Goal: Navigation & Orientation: Find specific page/section

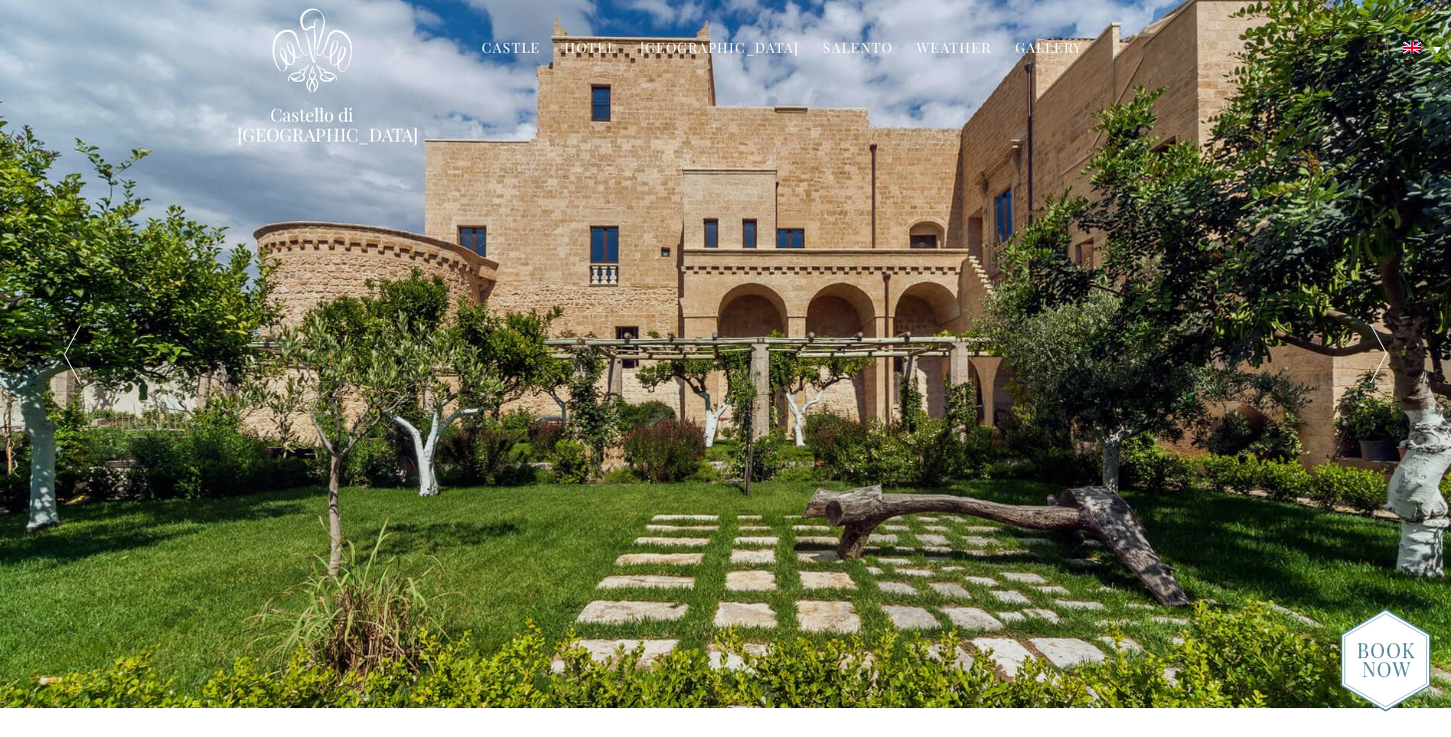
click at [852, 49] on link "Salento" at bounding box center [857, 49] width 70 height 23
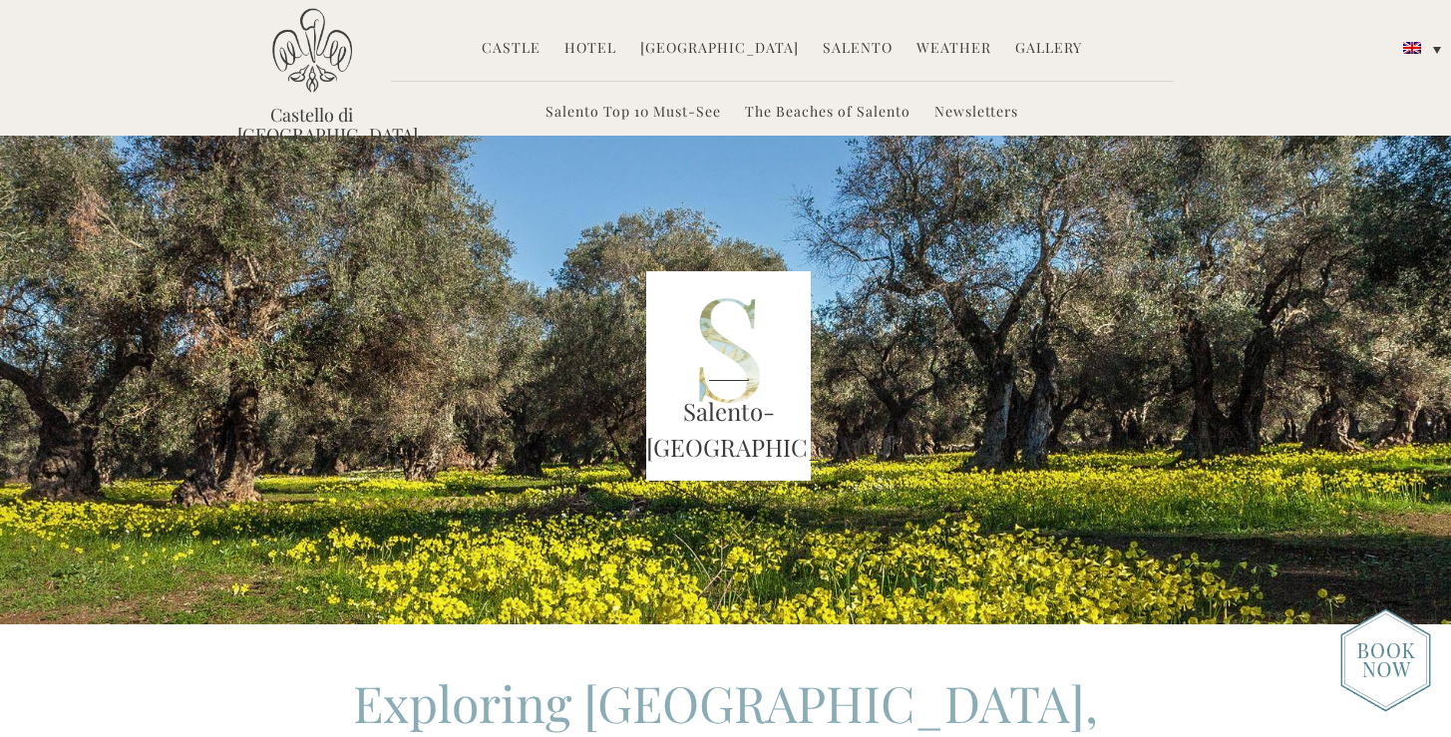
click at [616, 55] on link "Hotel" at bounding box center [590, 49] width 52 height 23
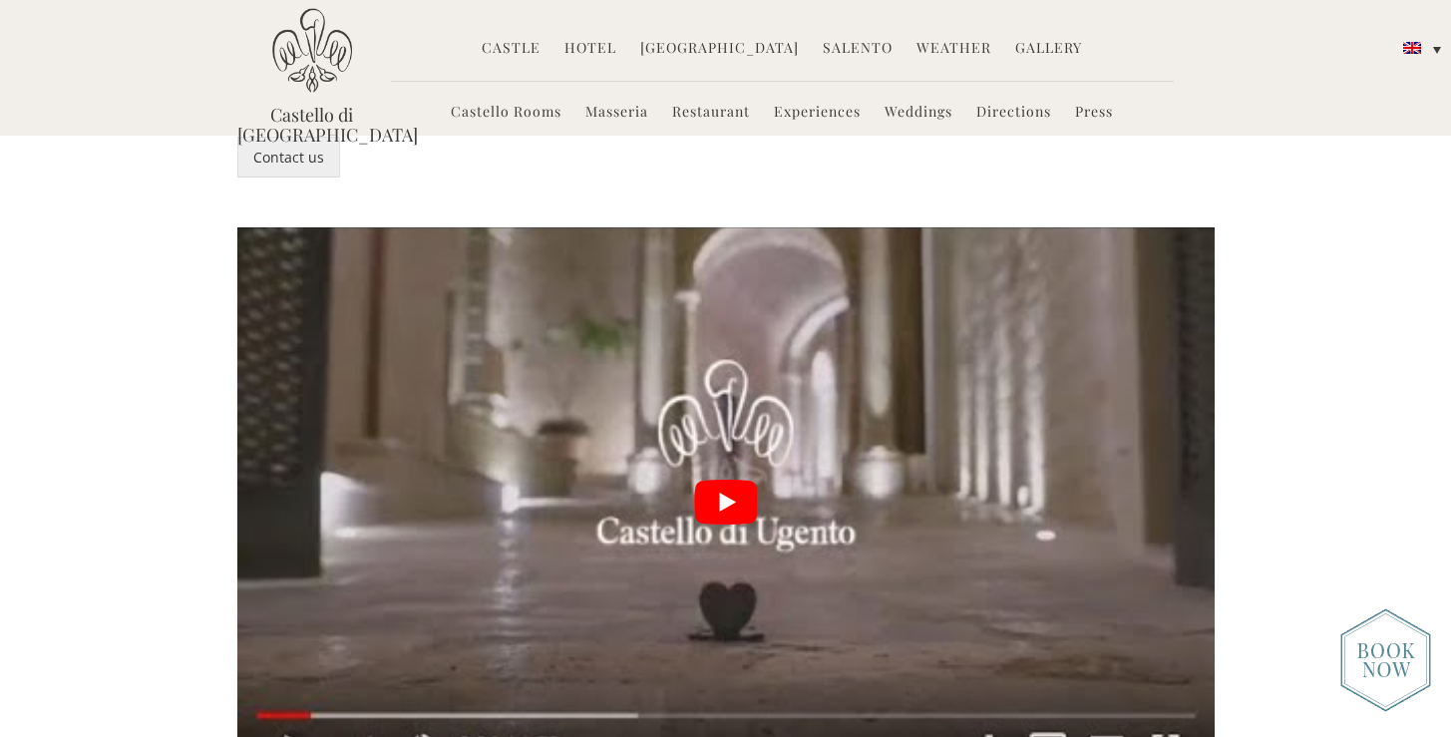
scroll to position [4356, 0]
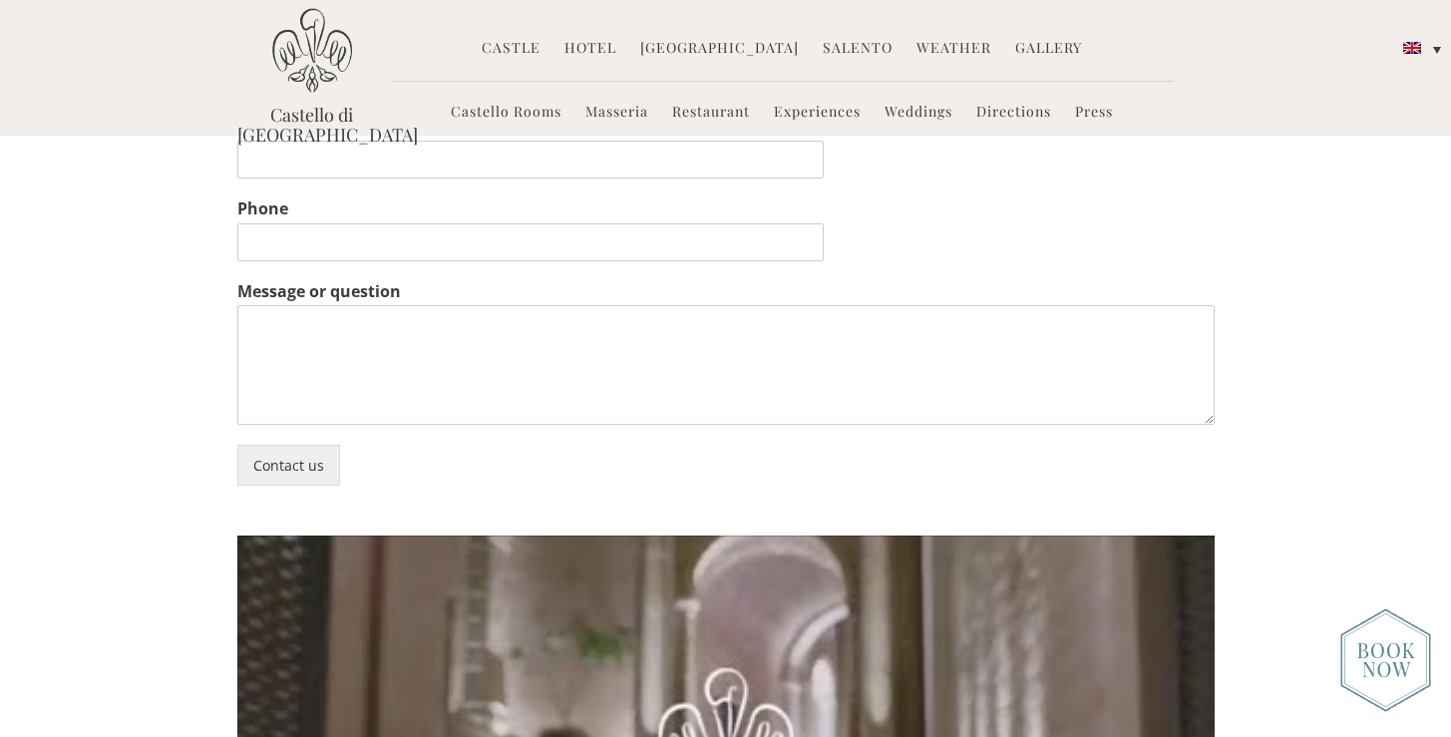
click at [1397, 652] on img at bounding box center [1385, 660] width 91 height 104
